Goal: Navigation & Orientation: Understand site structure

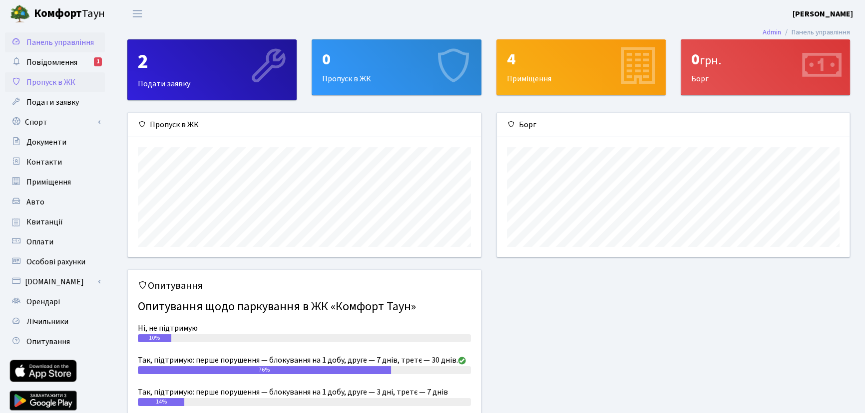
scroll to position [144, 353]
click at [67, 66] on span "Повідомлення" at bounding box center [51, 62] width 51 height 11
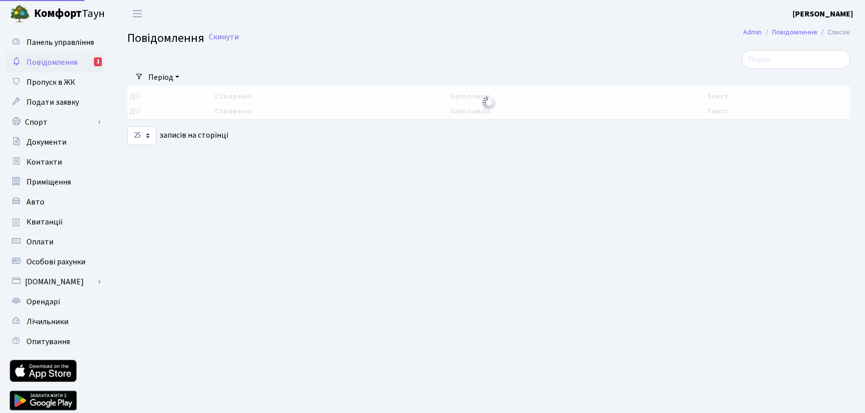
select select "25"
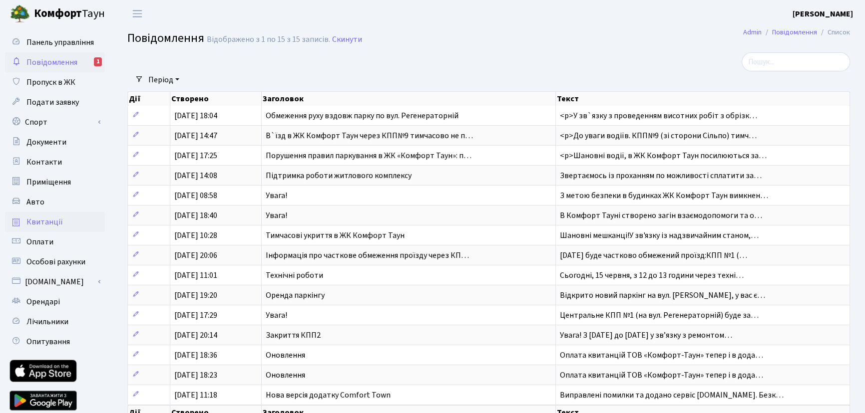
click at [53, 222] on span "Квитанції" at bounding box center [44, 222] width 36 height 11
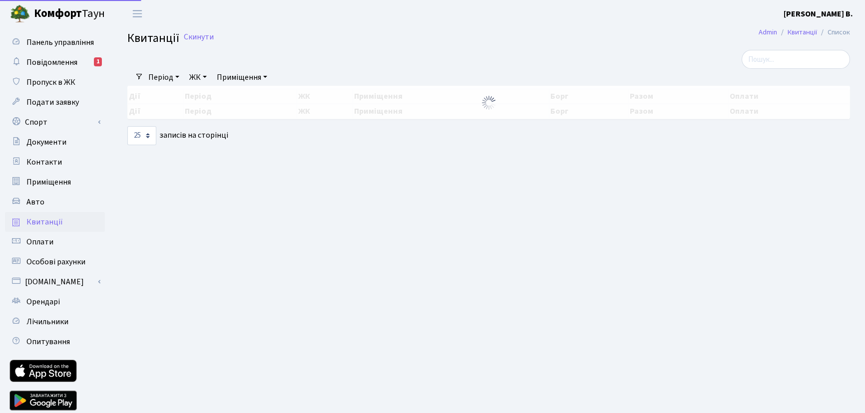
select select "25"
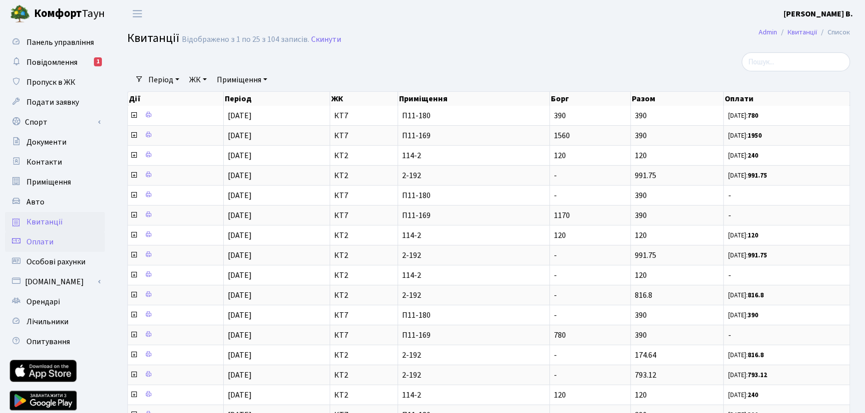
click at [60, 240] on link "Оплати" at bounding box center [55, 242] width 100 height 20
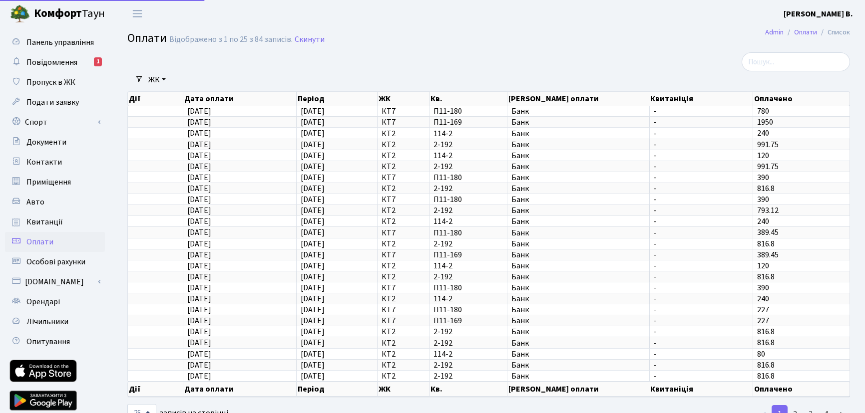
select select "25"
click at [66, 263] on span "Особові рахунки" at bounding box center [55, 262] width 59 height 11
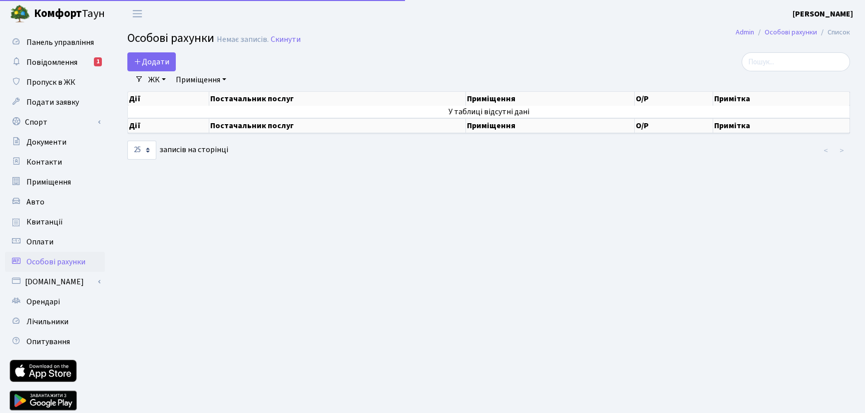
select select "25"
click at [58, 300] on span "Орендарі" at bounding box center [42, 302] width 33 height 11
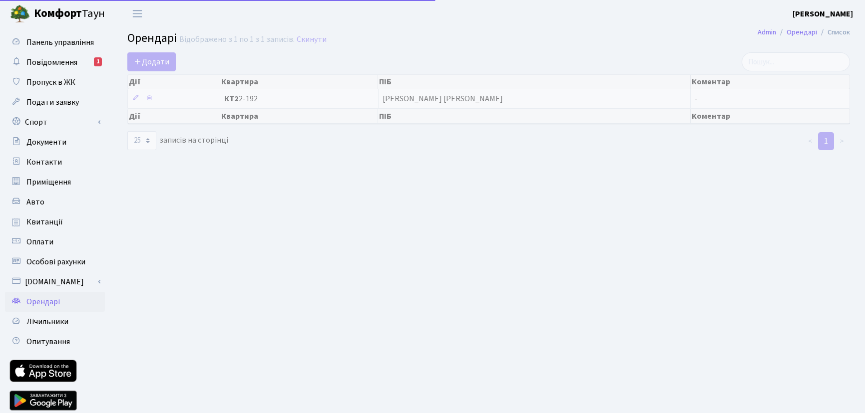
select select "25"
